Goal: Leave review/rating: Share an evaluation or opinion about a product, service, or content

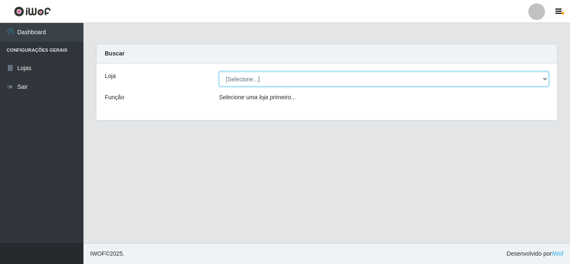
click at [261, 76] on select "[Selecione...] Rede Compras Supermercados - LOJA 5" at bounding box center [384, 79] width 330 height 15
select select "397"
click at [219, 72] on select "[Selecione...] Rede Compras Supermercados - LOJA 5" at bounding box center [384, 79] width 330 height 15
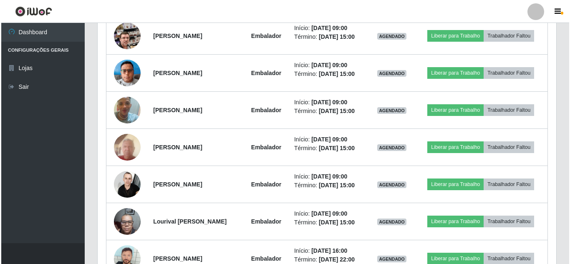
scroll to position [334, 0]
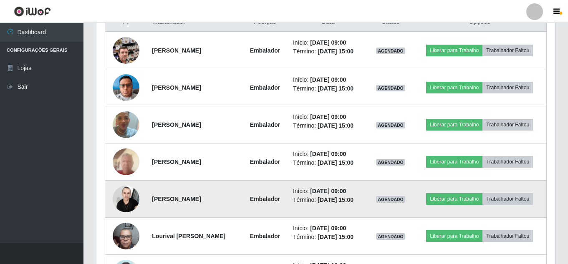
click at [128, 198] on img at bounding box center [126, 198] width 27 height 35
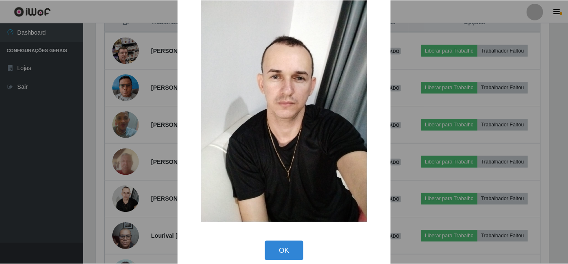
scroll to position [31, 0]
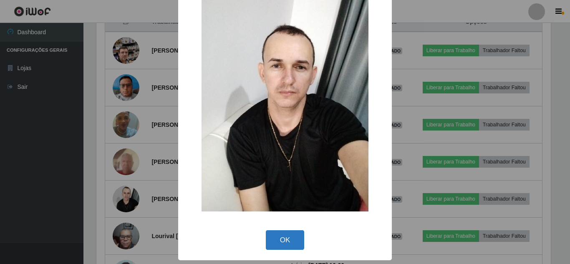
click at [290, 240] on button "OK" at bounding box center [285, 240] width 39 height 20
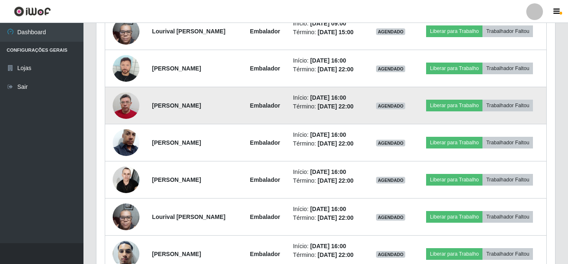
scroll to position [584, 0]
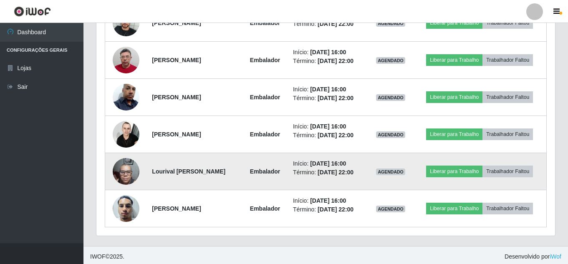
click at [124, 171] on img at bounding box center [126, 171] width 27 height 35
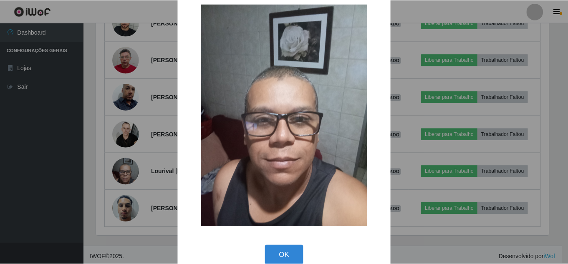
scroll to position [31, 0]
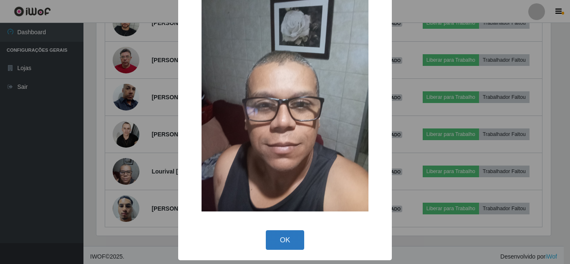
click at [288, 235] on button "OK" at bounding box center [285, 240] width 39 height 20
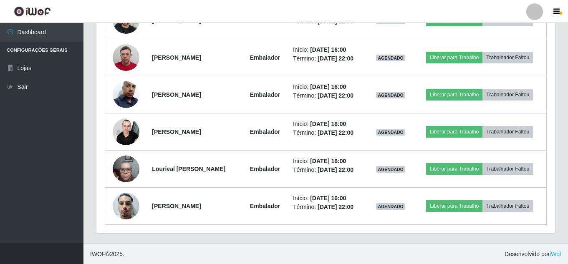
scroll to position [587, 0]
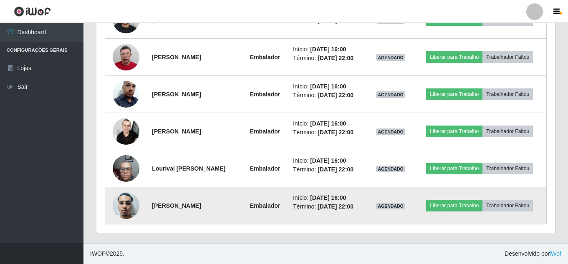
click at [121, 198] on img at bounding box center [126, 205] width 27 height 35
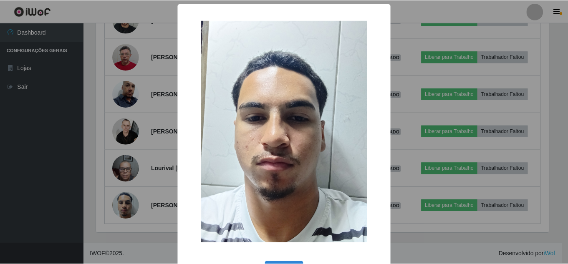
scroll to position [31, 0]
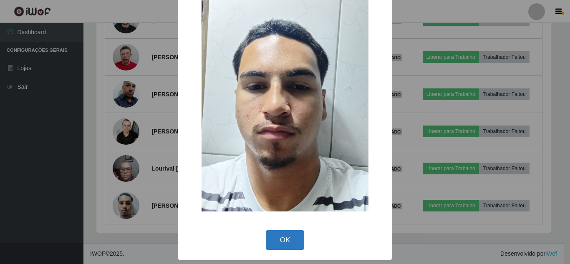
click at [272, 245] on button "OK" at bounding box center [285, 240] width 39 height 20
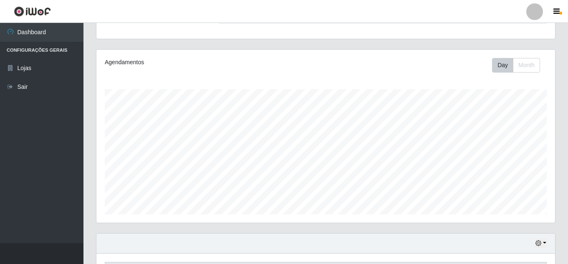
scroll to position [83, 0]
click at [529, 68] on button "Month" at bounding box center [526, 65] width 27 height 15
click at [506, 68] on button "Day" at bounding box center [502, 65] width 21 height 15
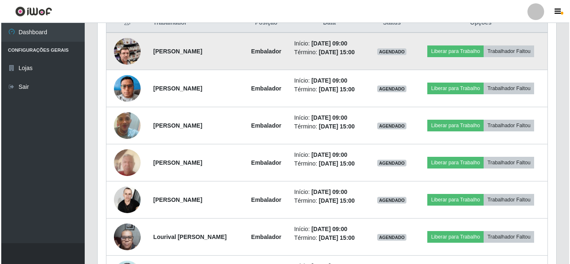
scroll to position [334, 0]
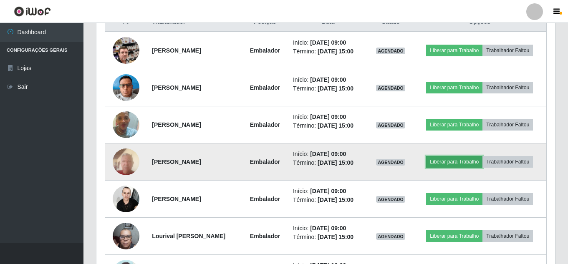
click at [450, 158] on button "Liberar para Trabalho" at bounding box center [454, 162] width 56 height 12
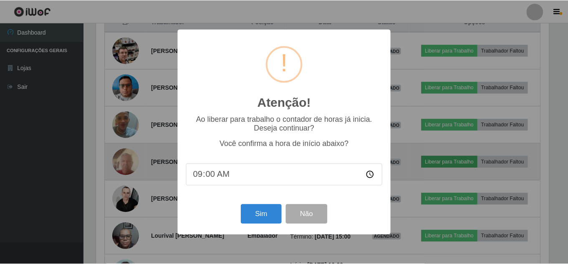
scroll to position [173, 454]
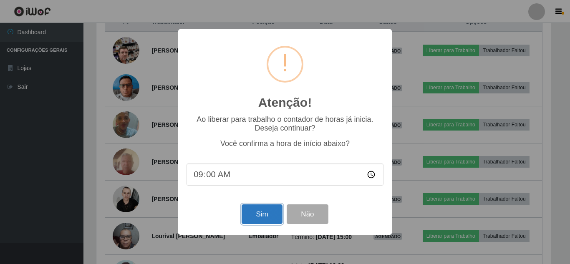
click at [265, 207] on button "Sim" at bounding box center [262, 214] width 40 height 20
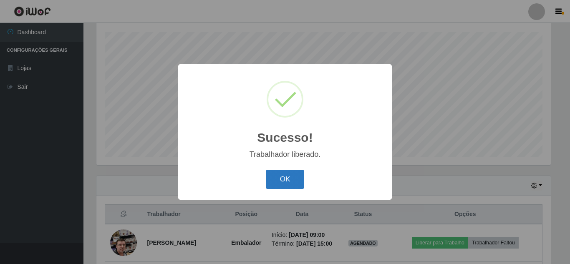
click at [288, 179] on button "OK" at bounding box center [285, 180] width 39 height 20
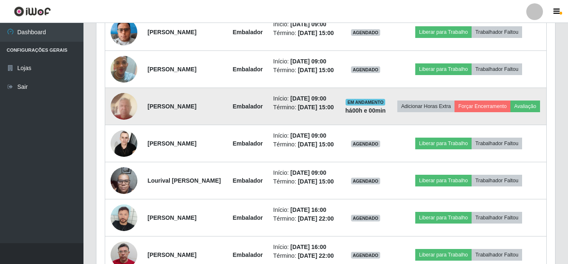
scroll to position [392, 0]
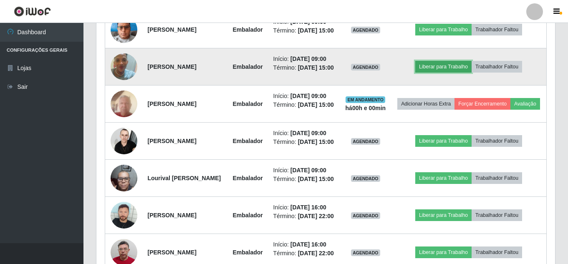
click at [468, 73] on button "Liberar para Trabalho" at bounding box center [443, 67] width 56 height 12
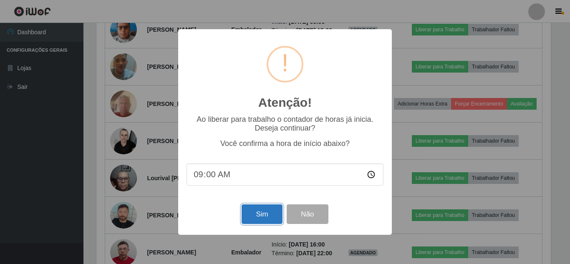
click at [260, 214] on button "Sim" at bounding box center [262, 214] width 40 height 20
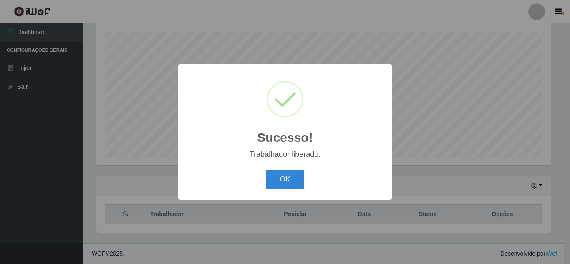
click at [302, 184] on button "OK" at bounding box center [285, 180] width 39 height 20
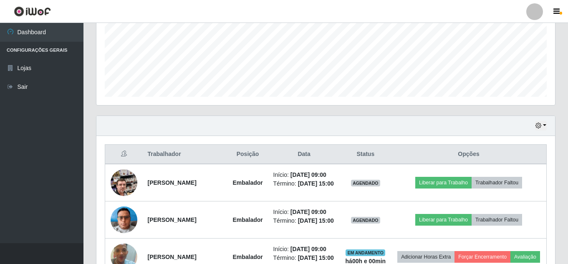
scroll to position [350, 0]
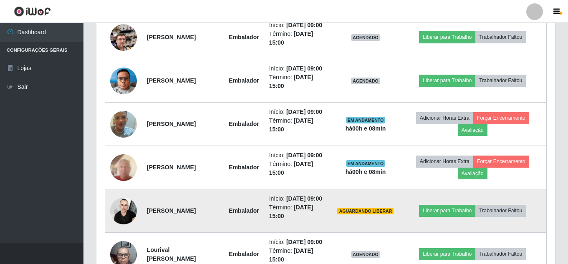
click at [196, 214] on strong "[PERSON_NAME]" at bounding box center [171, 210] width 49 height 7
click at [111, 229] on img at bounding box center [123, 210] width 27 height 35
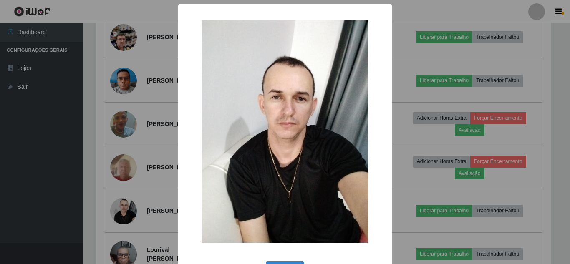
scroll to position [31, 0]
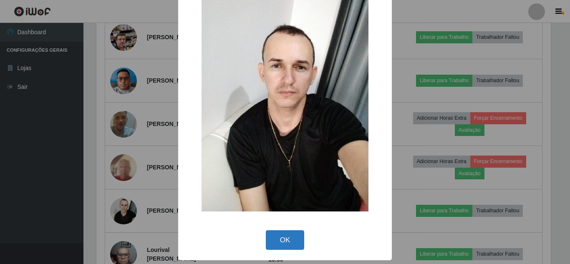
click at [300, 240] on button "OK" at bounding box center [285, 240] width 39 height 20
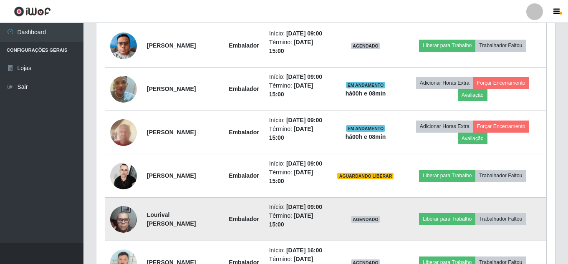
scroll to position [434, 0]
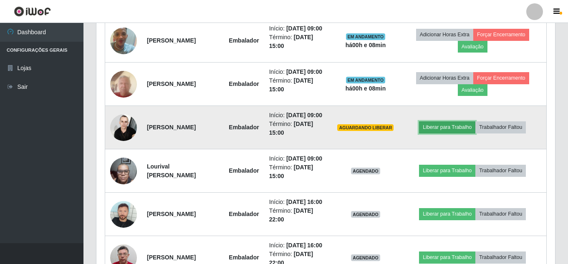
click at [443, 133] on button "Liberar para Trabalho" at bounding box center [447, 127] width 56 height 12
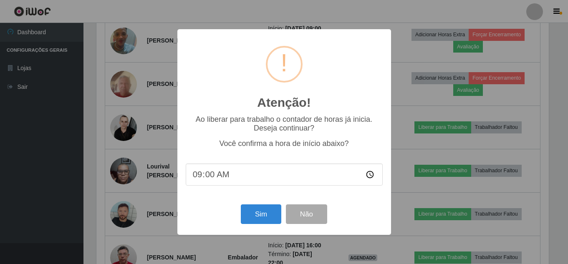
scroll to position [173, 454]
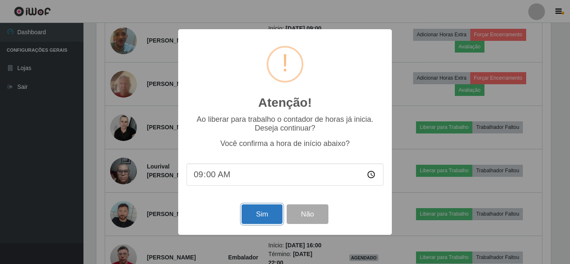
click at [267, 219] on button "Sim" at bounding box center [262, 214] width 40 height 20
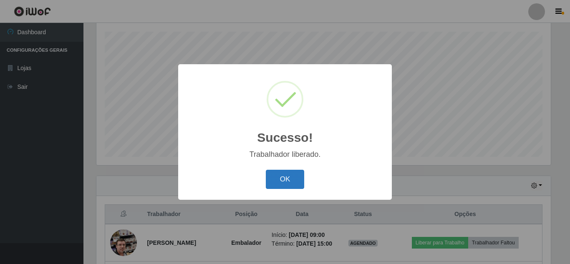
click at [297, 176] on button "OK" at bounding box center [285, 180] width 39 height 20
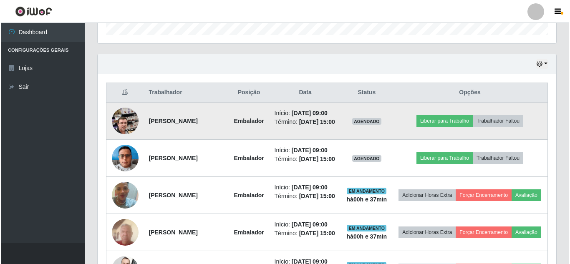
scroll to position [267, 0]
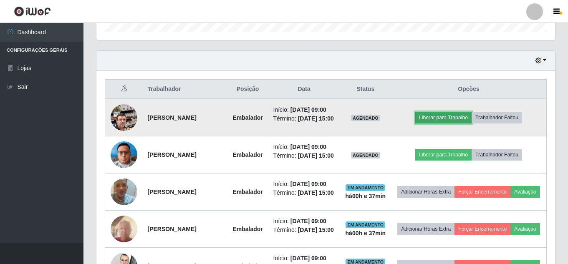
click at [458, 124] on button "Liberar para Trabalho" at bounding box center [443, 118] width 56 height 12
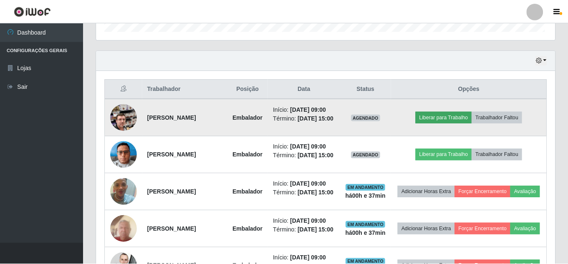
scroll to position [173, 454]
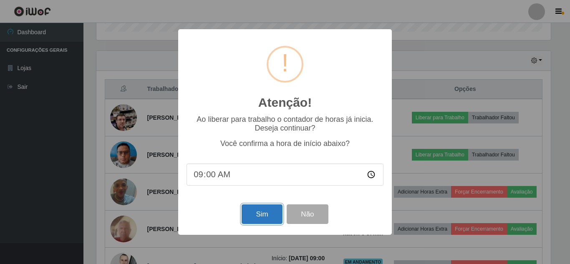
click at [249, 209] on button "Sim" at bounding box center [262, 214] width 40 height 20
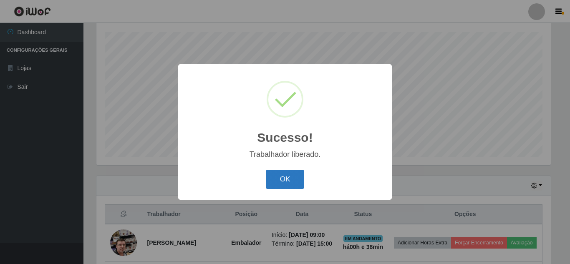
click at [276, 177] on button "OK" at bounding box center [285, 180] width 39 height 20
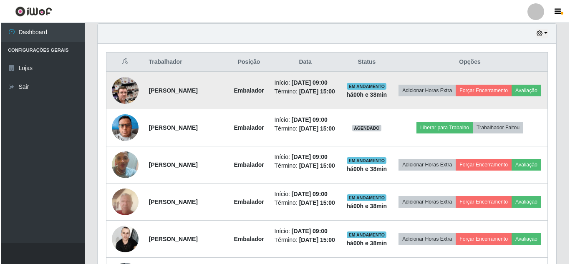
scroll to position [308, 0]
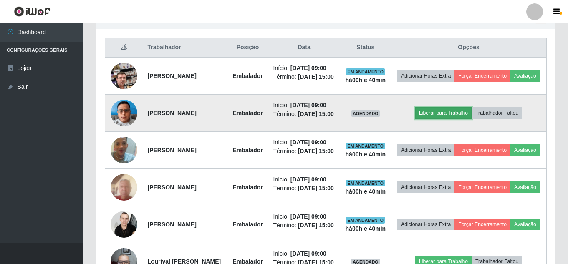
click at [460, 119] on button "Liberar para Trabalho" at bounding box center [443, 113] width 56 height 12
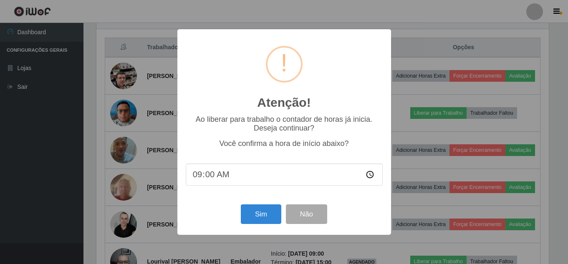
scroll to position [173, 454]
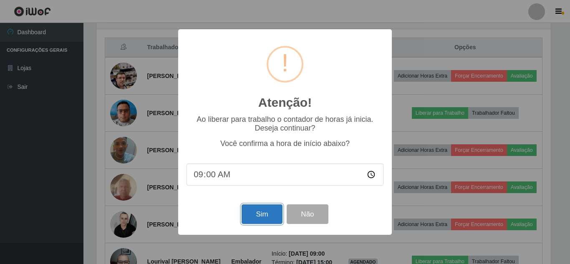
click at [254, 218] on button "Sim" at bounding box center [262, 214] width 40 height 20
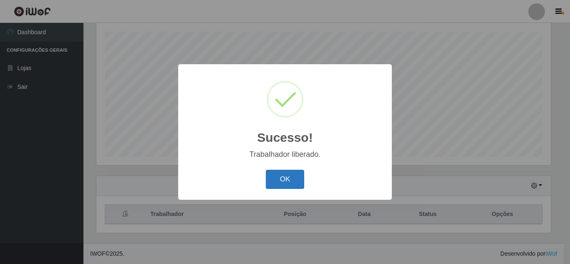
click at [292, 183] on button "OK" at bounding box center [285, 180] width 39 height 20
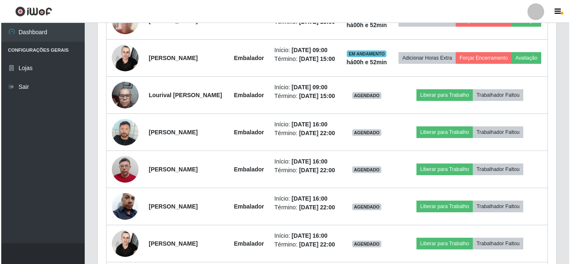
scroll to position [475, 0]
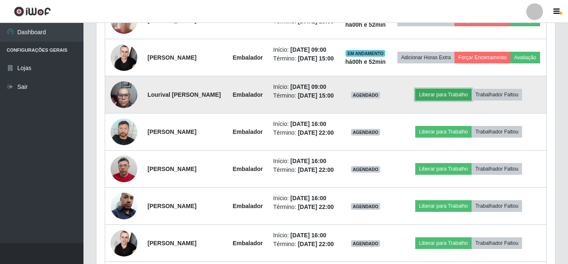
click at [454, 101] on button "Liberar para Trabalho" at bounding box center [443, 95] width 56 height 12
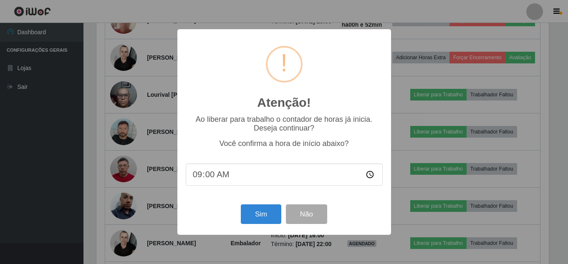
scroll to position [173, 454]
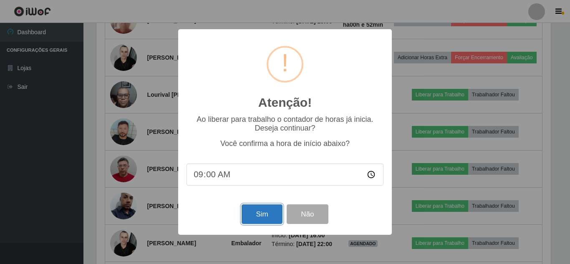
click at [253, 217] on button "Sim" at bounding box center [262, 214] width 40 height 20
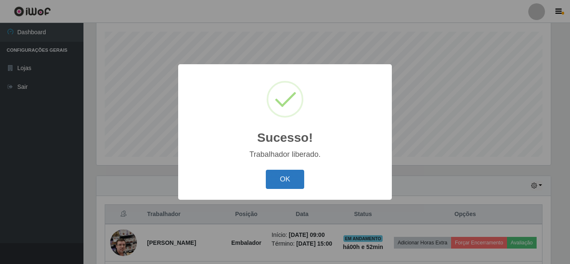
click at [303, 172] on button "OK" at bounding box center [285, 180] width 39 height 20
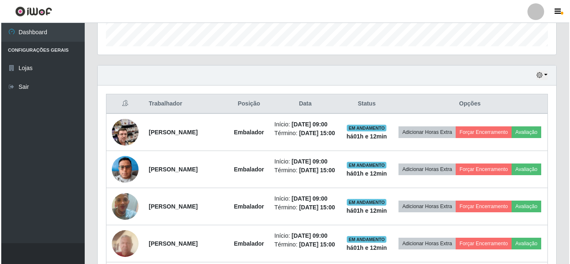
scroll to position [267, 0]
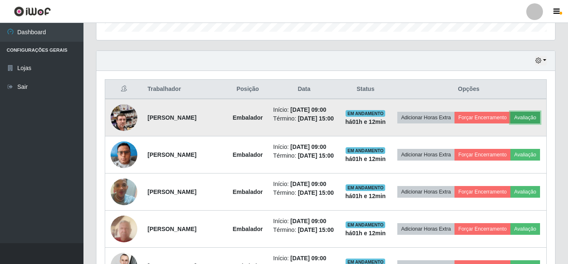
click at [510, 124] on button "Avaliação" at bounding box center [525, 118] width 30 height 12
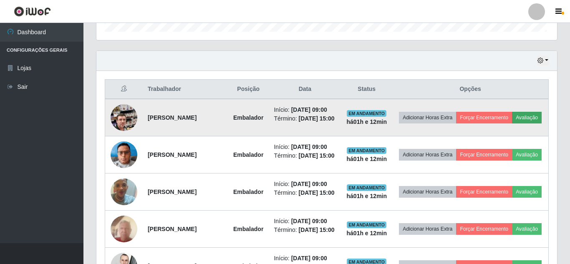
scroll to position [173, 454]
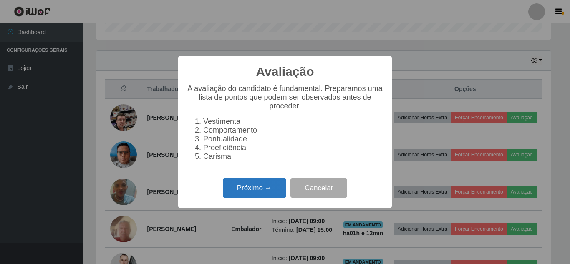
click at [255, 196] on button "Próximo →" at bounding box center [254, 188] width 63 height 20
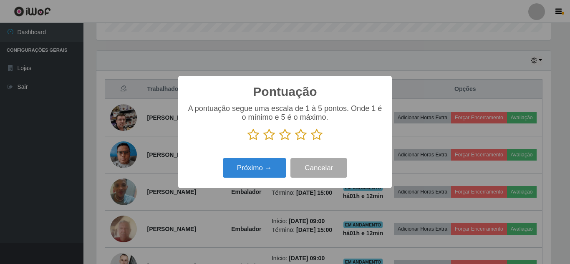
click at [313, 136] on icon at bounding box center [317, 135] width 12 height 13
click at [311, 141] on input "radio" at bounding box center [311, 141] width 0 height 0
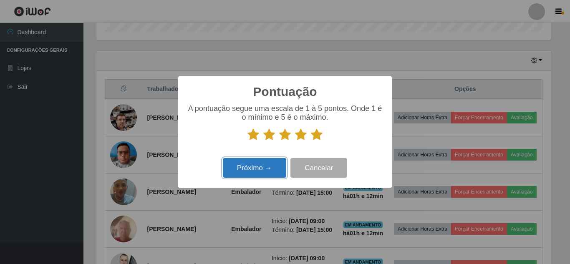
click at [267, 167] on button "Próximo →" at bounding box center [254, 168] width 63 height 20
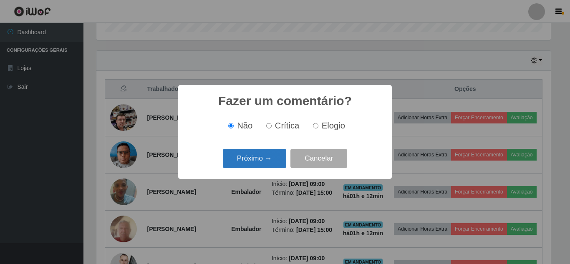
click at [268, 164] on button "Próximo →" at bounding box center [254, 159] width 63 height 20
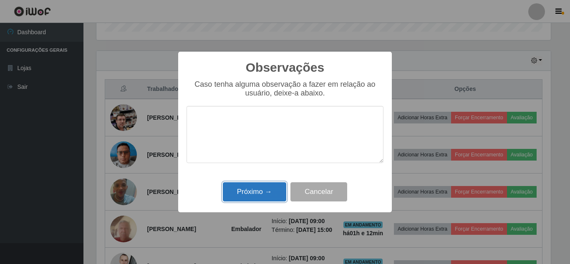
click at [264, 186] on button "Próximo →" at bounding box center [254, 192] width 63 height 20
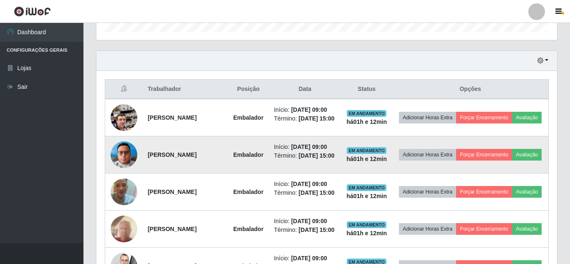
scroll to position [173, 459]
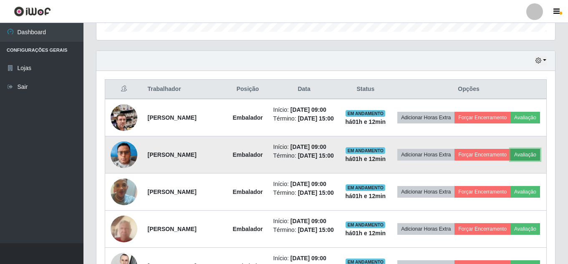
click at [510, 161] on button "Avaliação" at bounding box center [525, 155] width 30 height 12
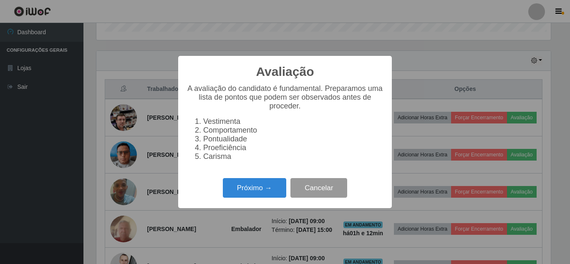
scroll to position [173, 454]
click at [277, 194] on button "Próximo →" at bounding box center [254, 188] width 63 height 20
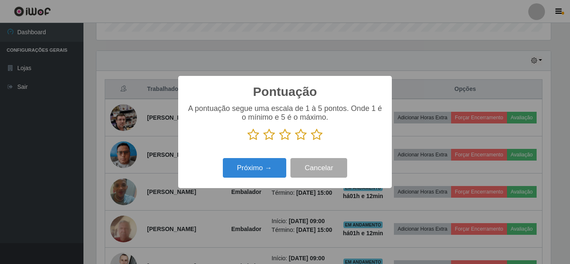
drag, startPoint x: 316, startPoint y: 136, endPoint x: 308, endPoint y: 139, distance: 8.6
click at [314, 137] on icon at bounding box center [317, 135] width 12 height 13
click at [311, 141] on input "radio" at bounding box center [311, 141] width 0 height 0
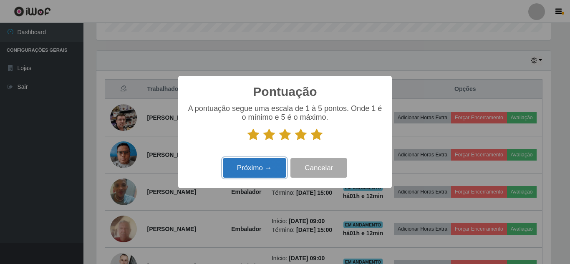
click at [276, 166] on button "Próximo →" at bounding box center [254, 168] width 63 height 20
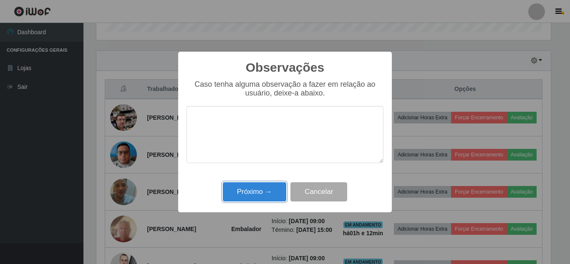
drag, startPoint x: 266, startPoint y: 195, endPoint x: 356, endPoint y: 206, distance: 90.4
click at [274, 195] on button "Próximo →" at bounding box center [254, 192] width 63 height 20
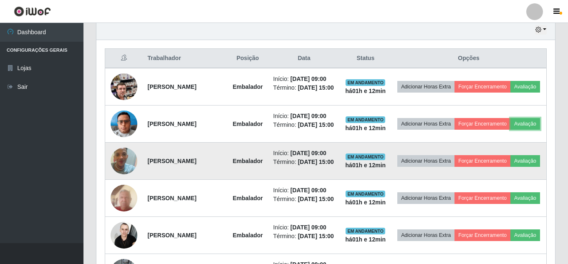
scroll to position [350, 0]
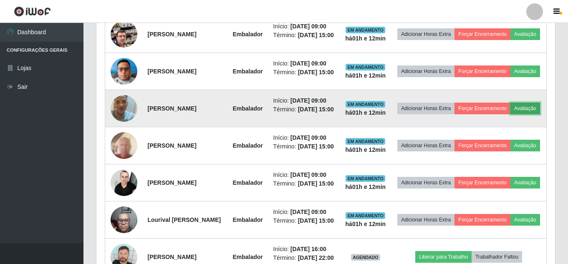
click at [510, 114] on button "Avaliação" at bounding box center [525, 109] width 30 height 12
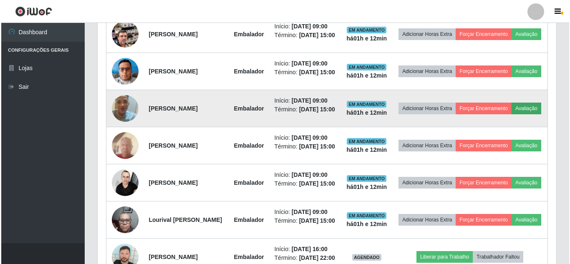
scroll to position [173, 454]
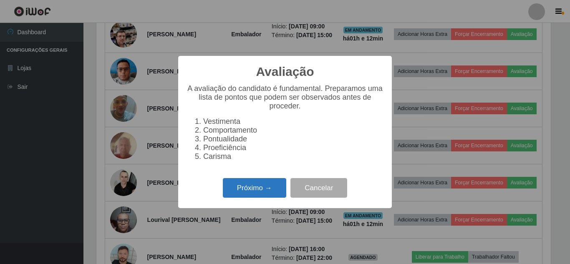
drag, startPoint x: 250, startPoint y: 191, endPoint x: 260, endPoint y: 190, distance: 10.9
click at [260, 190] on button "Próximo →" at bounding box center [254, 188] width 63 height 20
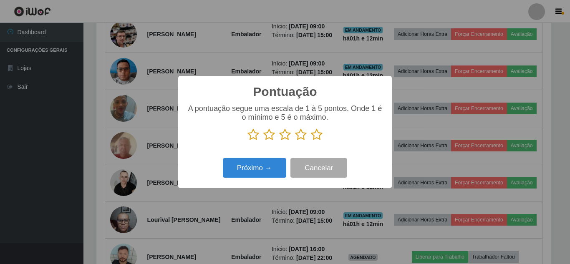
drag, startPoint x: 317, startPoint y: 134, endPoint x: 285, endPoint y: 152, distance: 37.2
click at [317, 134] on icon at bounding box center [317, 135] width 12 height 13
click at [311, 141] on input "radio" at bounding box center [311, 141] width 0 height 0
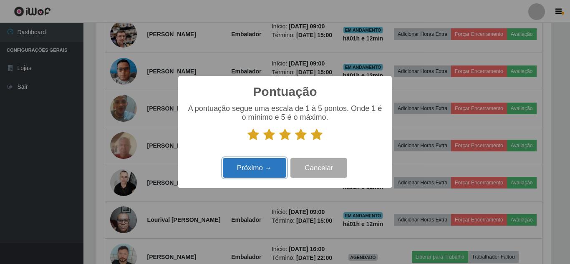
click at [262, 162] on button "Próximo →" at bounding box center [254, 168] width 63 height 20
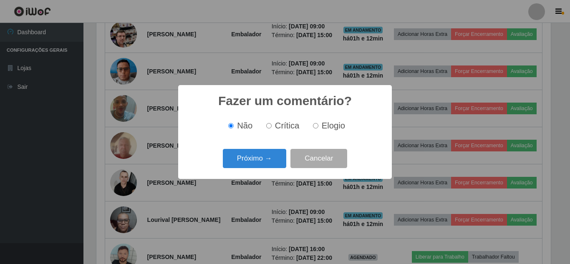
click at [262, 162] on button "Próximo →" at bounding box center [254, 159] width 63 height 20
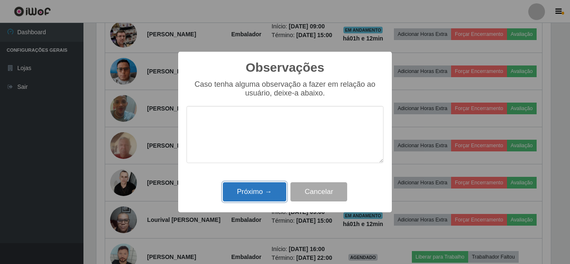
click at [258, 190] on button "Próximo →" at bounding box center [254, 192] width 63 height 20
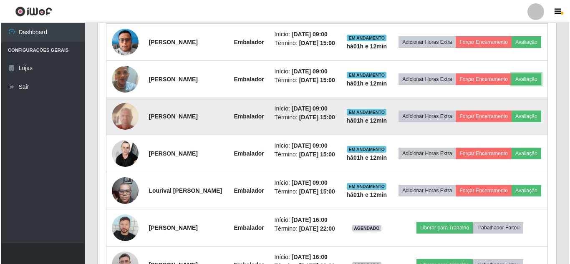
scroll to position [392, 0]
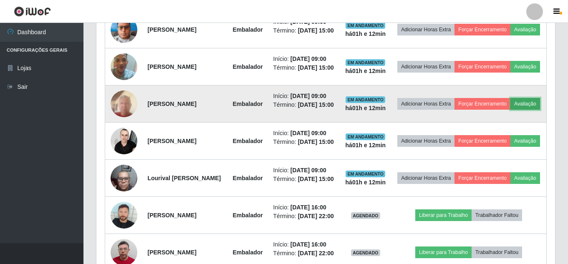
click at [510, 110] on button "Avaliação" at bounding box center [525, 104] width 30 height 12
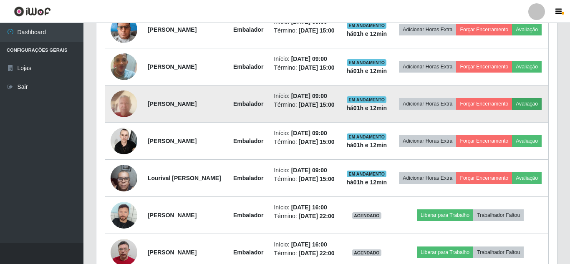
scroll to position [173, 454]
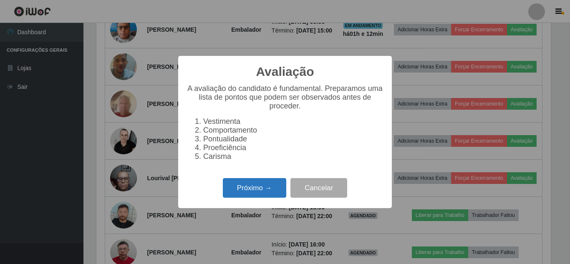
click at [278, 193] on button "Próximo →" at bounding box center [254, 188] width 63 height 20
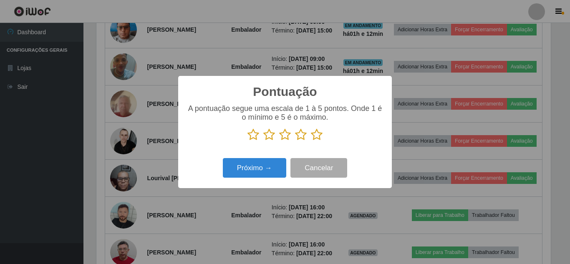
scroll to position [417123, 416841]
click at [316, 134] on icon at bounding box center [317, 135] width 12 height 13
click at [311, 141] on input "radio" at bounding box center [311, 141] width 0 height 0
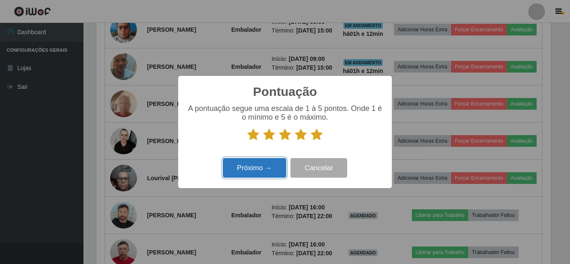
click at [272, 160] on button "Próximo →" at bounding box center [254, 168] width 63 height 20
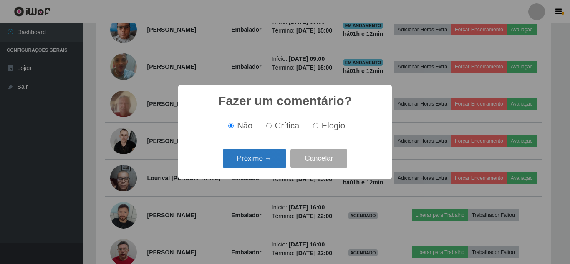
click at [272, 161] on button "Próximo →" at bounding box center [254, 159] width 63 height 20
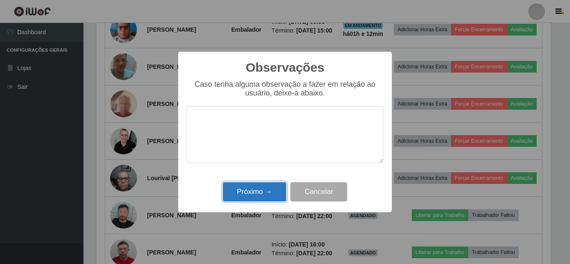
click at [265, 199] on button "Próximo →" at bounding box center [254, 192] width 63 height 20
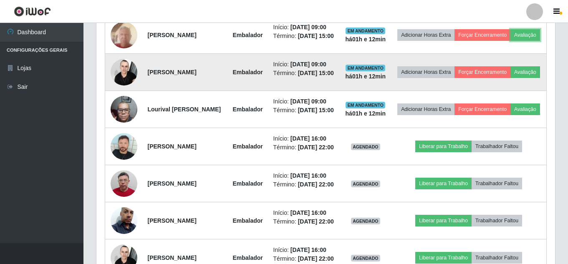
scroll to position [475, 0]
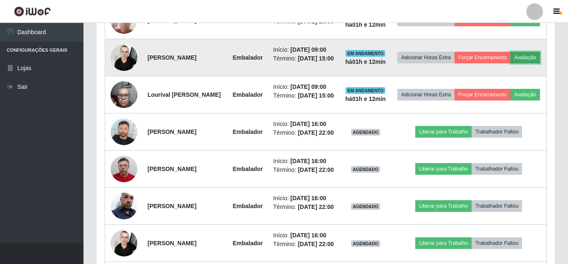
click at [510, 63] on button "Avaliação" at bounding box center [525, 58] width 30 height 12
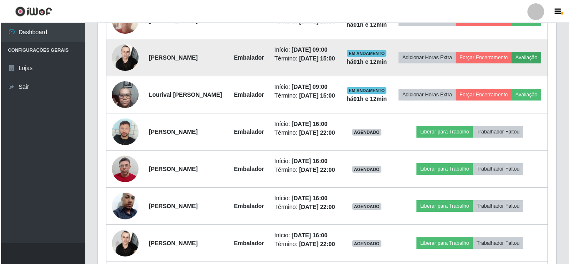
scroll to position [173, 454]
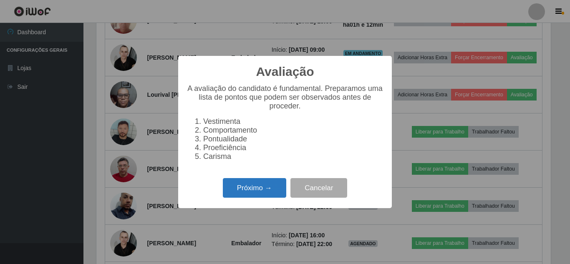
click at [238, 189] on button "Próximo →" at bounding box center [254, 188] width 63 height 20
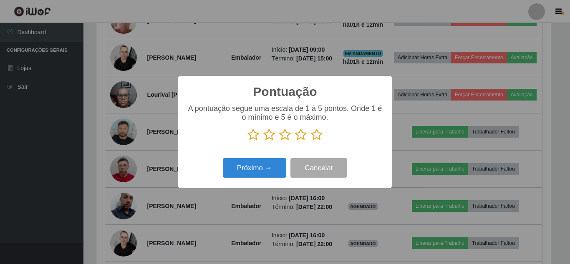
click at [318, 133] on icon at bounding box center [317, 135] width 12 height 13
click at [311, 141] on input "radio" at bounding box center [311, 141] width 0 height 0
click at [264, 157] on div "Próximo → Cancelar" at bounding box center [285, 168] width 197 height 24
click at [264, 159] on div "Próximo → Cancelar" at bounding box center [285, 168] width 197 height 24
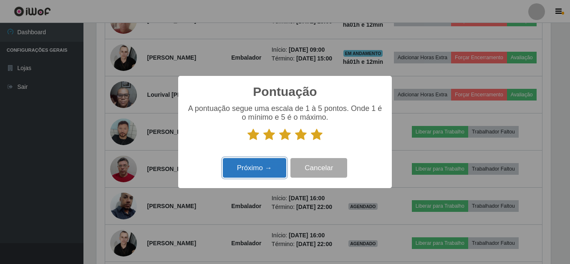
click at [263, 162] on button "Próximo →" at bounding box center [254, 168] width 63 height 20
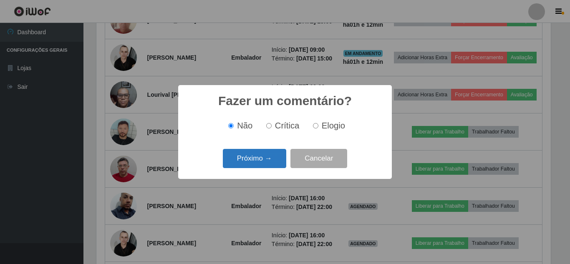
click at [262, 167] on button "Próximo →" at bounding box center [254, 159] width 63 height 20
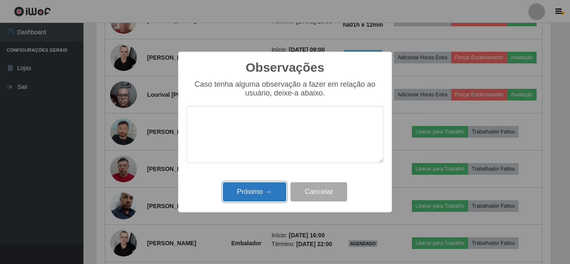
click at [257, 187] on button "Próximo →" at bounding box center [254, 192] width 63 height 20
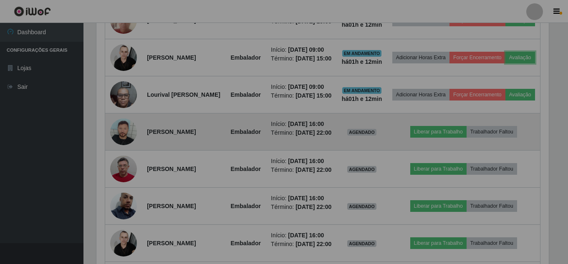
scroll to position [0, 0]
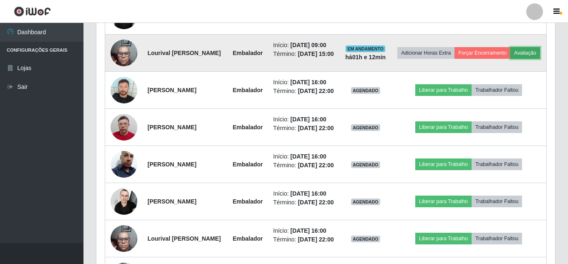
click at [510, 59] on button "Avaliação" at bounding box center [525, 53] width 30 height 12
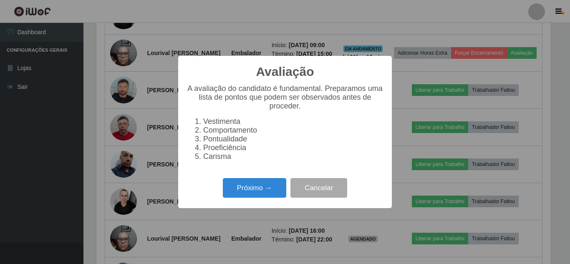
drag, startPoint x: 267, startPoint y: 181, endPoint x: 272, endPoint y: 179, distance: 4.4
click at [268, 181] on div "Próximo → Cancelar" at bounding box center [285, 188] width 197 height 24
click at [270, 185] on button "Próximo →" at bounding box center [254, 188] width 63 height 20
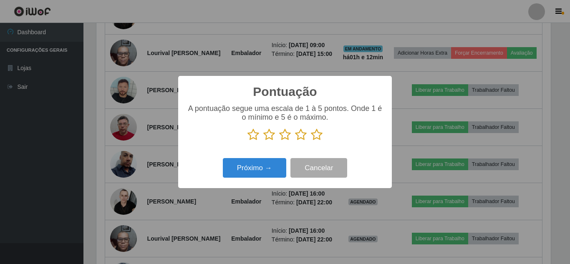
click at [316, 134] on icon at bounding box center [317, 135] width 12 height 13
click at [311, 141] on input "radio" at bounding box center [311, 141] width 0 height 0
click at [273, 157] on div "Próximo → Cancelar" at bounding box center [285, 168] width 197 height 24
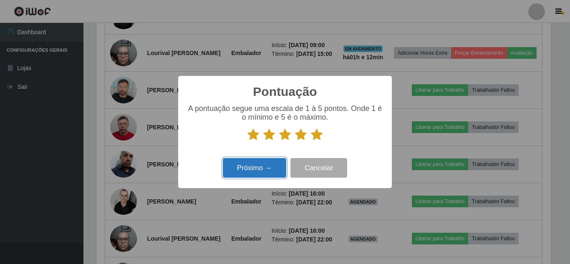
click at [269, 162] on button "Próximo →" at bounding box center [254, 168] width 63 height 20
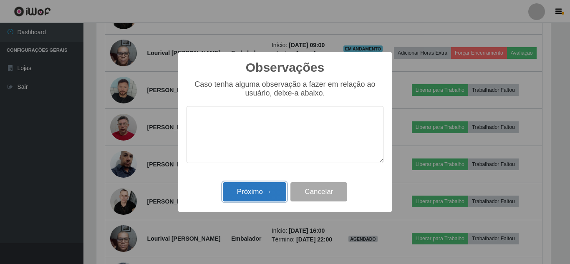
click at [271, 190] on button "Próximo →" at bounding box center [254, 192] width 63 height 20
